Goal: Task Accomplishment & Management: Use online tool/utility

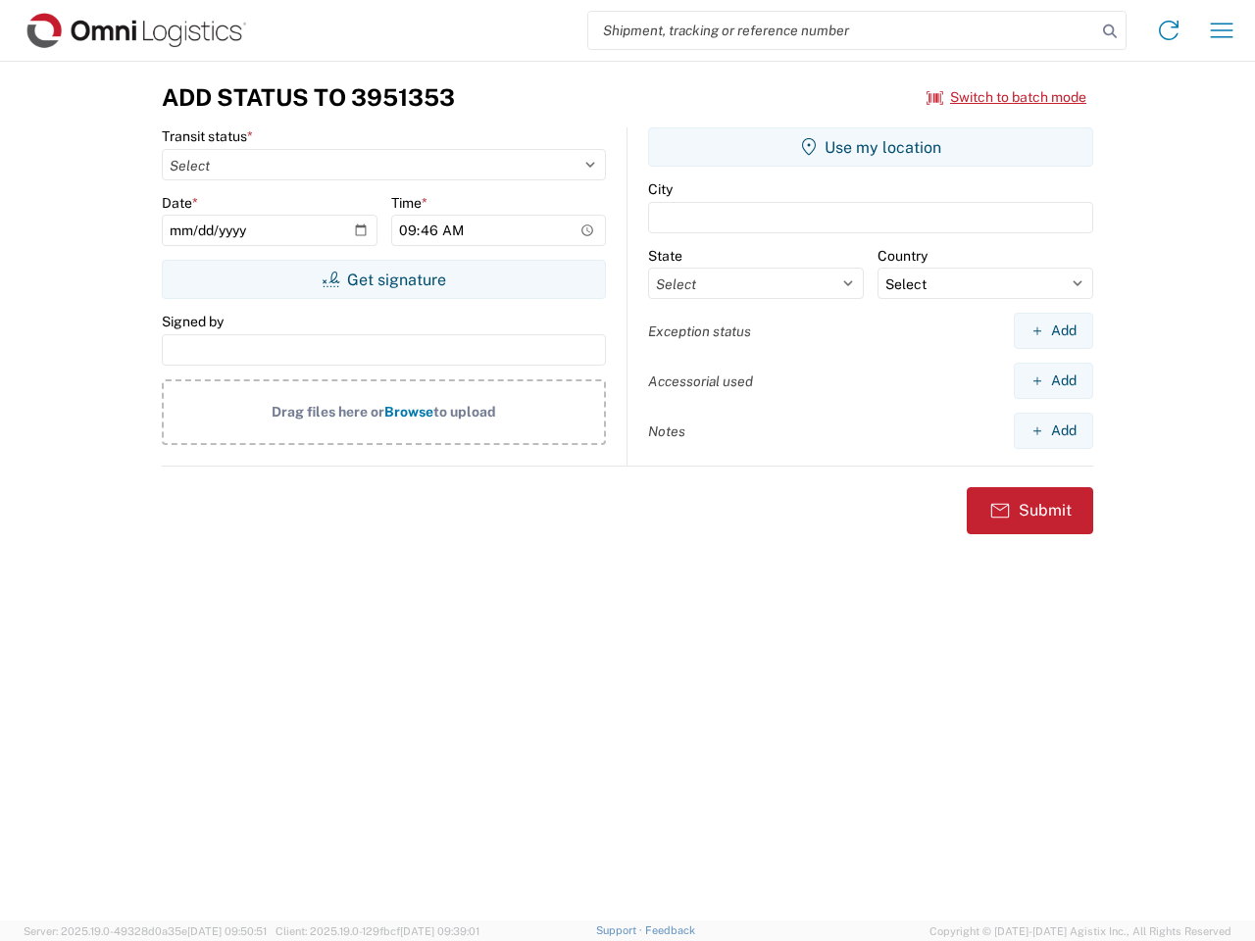
click at [842, 30] on input "search" at bounding box center [842, 30] width 508 height 37
click at [1110, 31] on icon at bounding box center [1109, 31] width 27 height 27
click at [1168, 30] on icon at bounding box center [1168, 30] width 31 height 31
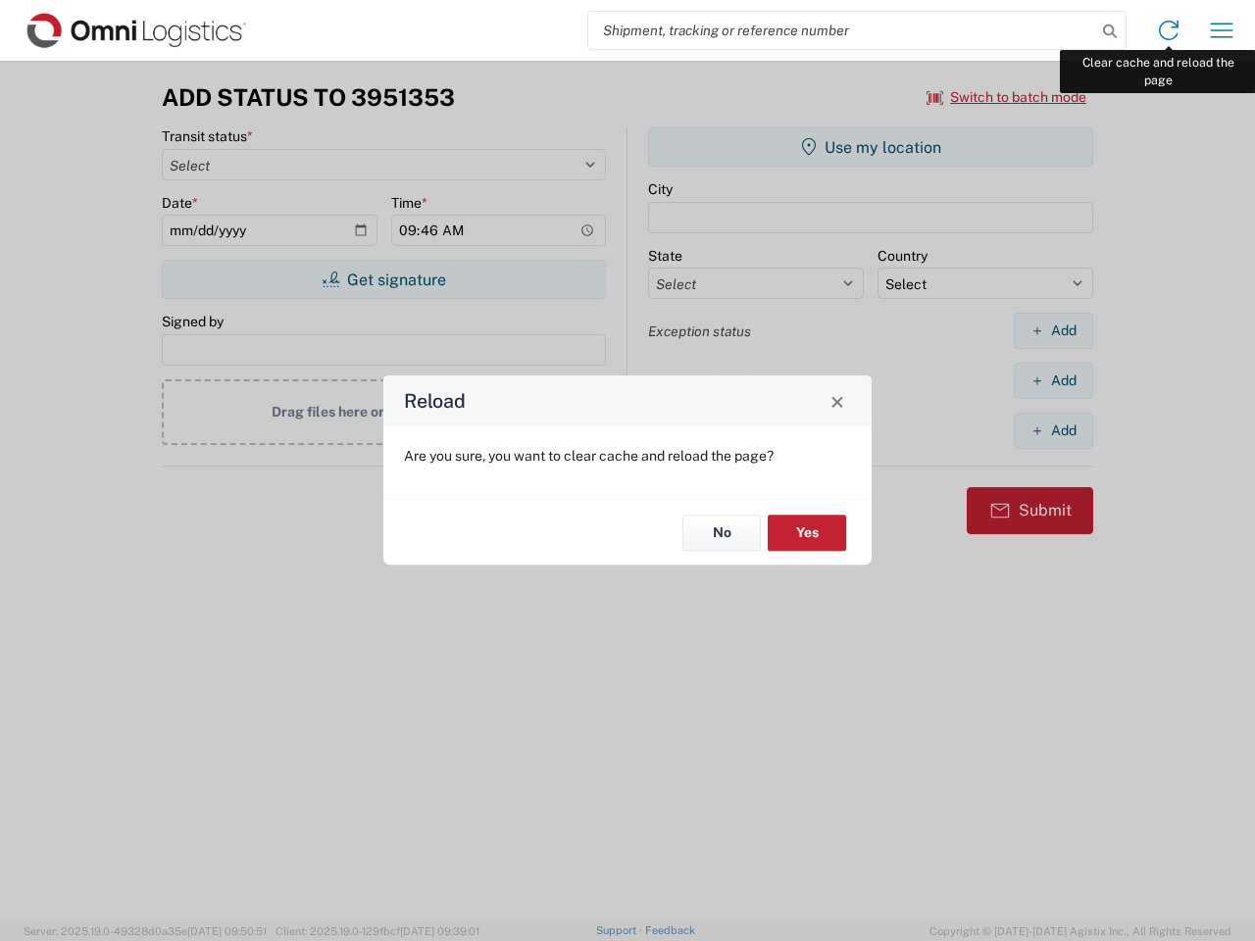
click at [1221, 30] on div "Reload Are you sure, you want to clear cache and reload the page? No Yes" at bounding box center [627, 470] width 1255 height 941
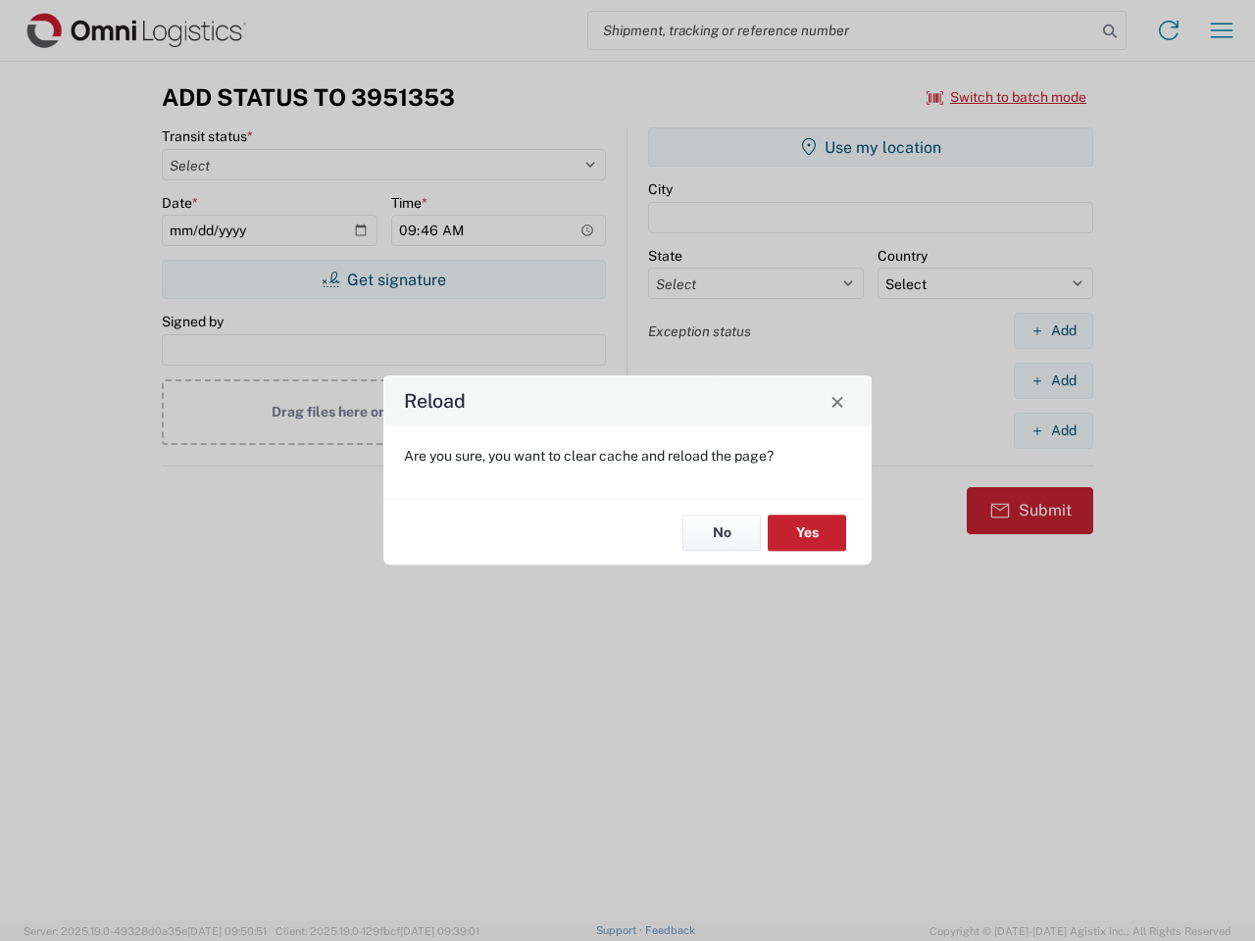
click at [1007, 97] on div "Reload Are you sure, you want to clear cache and reload the page? No Yes" at bounding box center [627, 470] width 1255 height 941
click at [383, 279] on div "Reload Are you sure, you want to clear cache and reload the page? No Yes" at bounding box center [627, 470] width 1255 height 941
click at [870, 147] on div "Reload Are you sure, you want to clear cache and reload the page? No Yes" at bounding box center [627, 470] width 1255 height 941
click at [1053, 330] on div "Reload Are you sure, you want to clear cache and reload the page? No Yes" at bounding box center [627, 470] width 1255 height 941
click at [1053, 380] on div "Reload Are you sure, you want to clear cache and reload the page? No Yes" at bounding box center [627, 470] width 1255 height 941
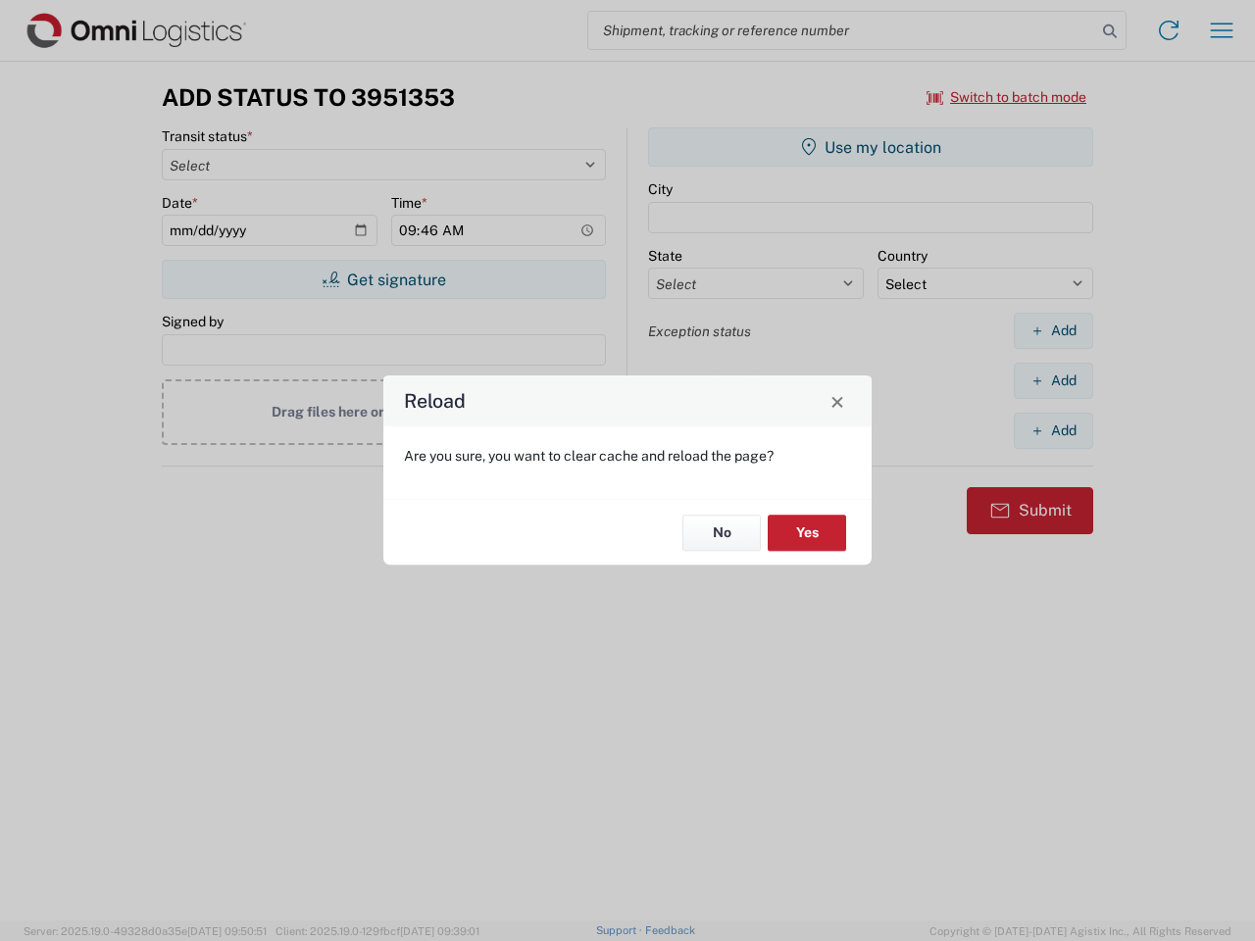
click at [1053, 430] on div "Reload Are you sure, you want to clear cache and reload the page? No Yes" at bounding box center [627, 470] width 1255 height 941
